Goal: Find contact information: Find contact information

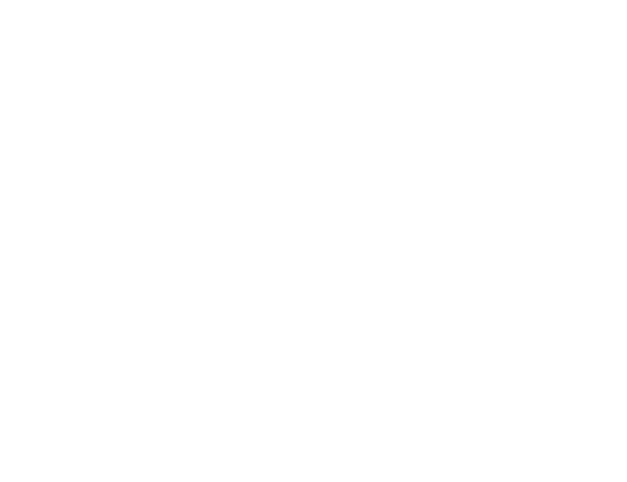
select select "Song"
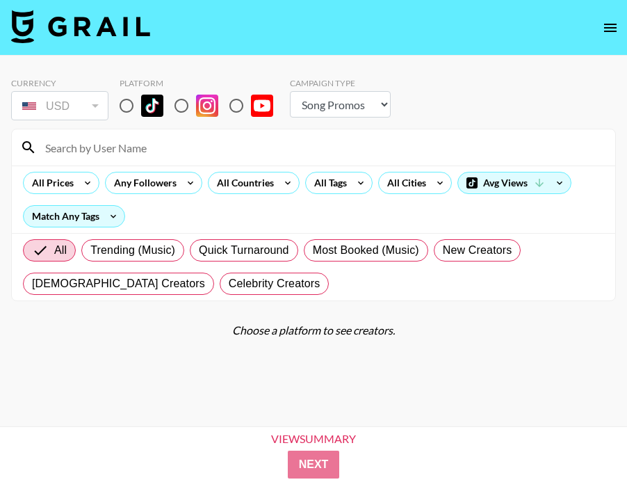
click at [121, 97] on input "radio" at bounding box center [126, 105] width 29 height 29
radio input "true"
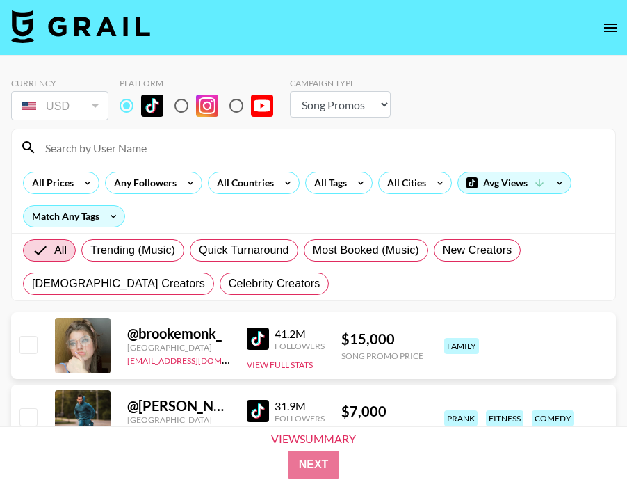
click at [140, 156] on input at bounding box center [322, 147] width 570 height 22
paste input "logandrinkschocolatemilk"
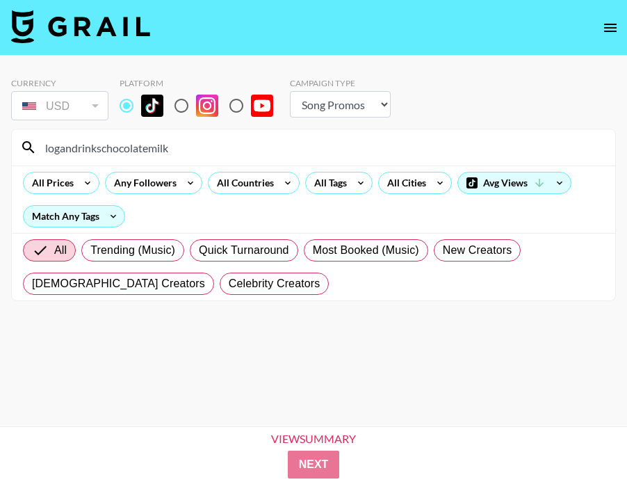
drag, startPoint x: 190, startPoint y: 153, endPoint x: 0, endPoint y: 138, distance: 191.0
click at [0, 138] on div "Currency USD USD ​ Platform Campaign Type Choose Type... Song Promos Brand Prom…" at bounding box center [313, 263] width 627 height 415
type input "\"
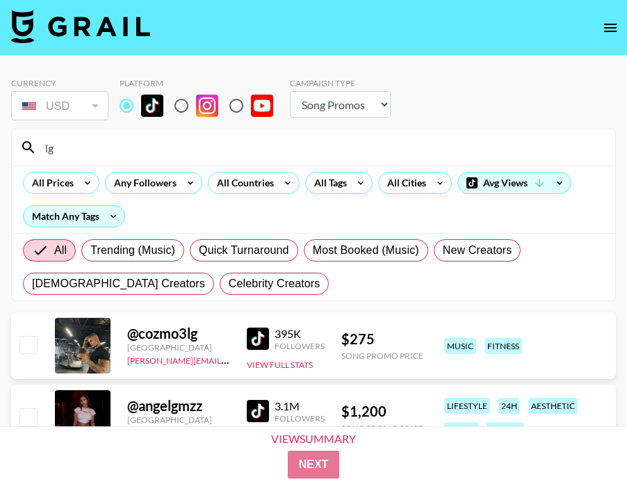
type input "l"
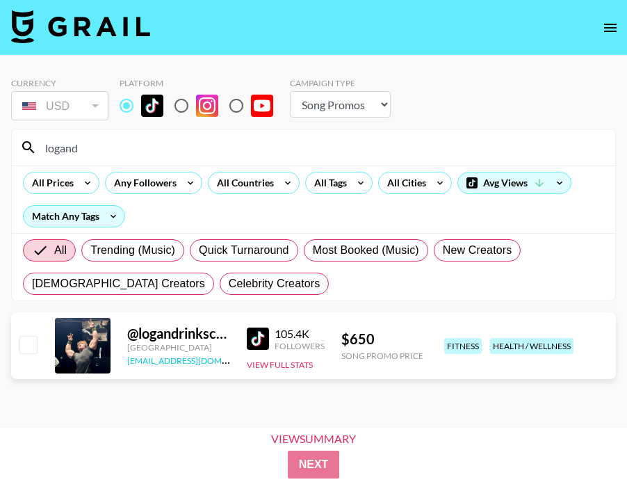
type input "logand"
click at [133, 359] on link "[EMAIL_ADDRESS][DOMAIN_NAME]" at bounding box center [197, 358] width 140 height 13
